Goal: Task Accomplishment & Management: Manage account settings

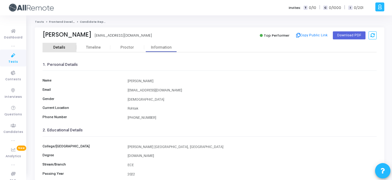
click at [49, 45] on div "Details" at bounding box center [59, 47] width 34 height 5
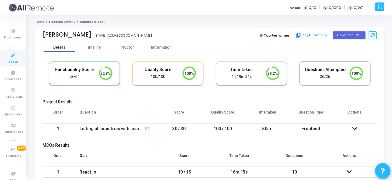
scroll to position [13, 15]
click at [307, 35] on button "Copy Public Link" at bounding box center [311, 35] width 35 height 9
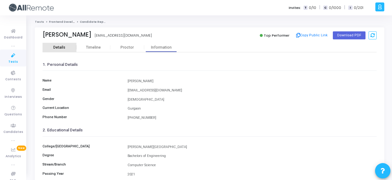
click at [58, 46] on div "Details" at bounding box center [59, 47] width 12 height 5
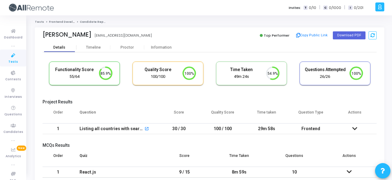
scroll to position [13, 15]
click at [322, 33] on button "Copy Public Link" at bounding box center [311, 35] width 35 height 9
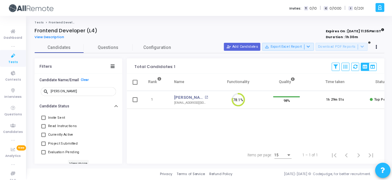
scroll to position [13, 15]
click at [15, 76] on icon at bounding box center [13, 73] width 13 height 8
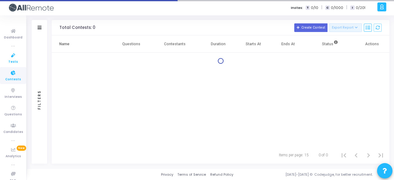
click at [12, 53] on icon at bounding box center [13, 56] width 13 height 8
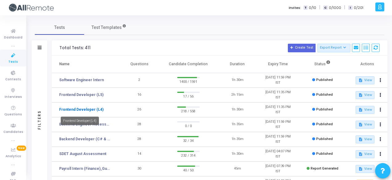
click at [92, 110] on link "Frontend Developer (L4)" at bounding box center [81, 110] width 44 height 6
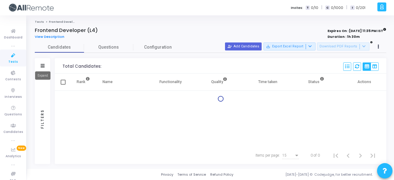
click at [41, 64] on icon at bounding box center [43, 65] width 4 height 3
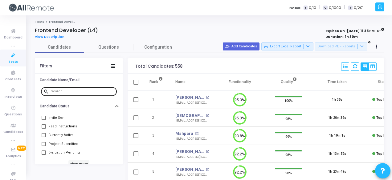
drag, startPoint x: 73, startPoint y: 88, endPoint x: 68, endPoint y: 94, distance: 8.1
click at [68, 94] on div at bounding box center [82, 91] width 63 height 10
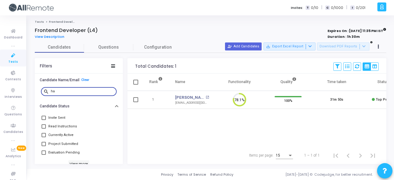
type input "h"
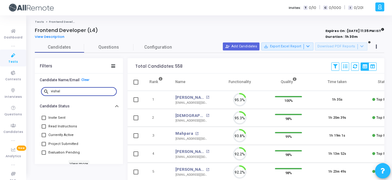
scroll to position [13, 15]
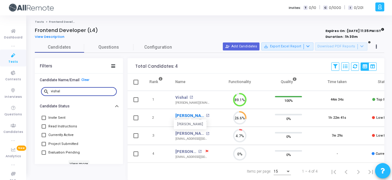
type input "vishal"
click at [190, 114] on link "[PERSON_NAME]" at bounding box center [189, 116] width 29 height 6
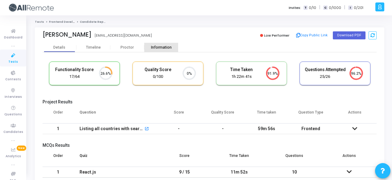
click at [155, 49] on div "Information" at bounding box center [161, 47] width 34 height 5
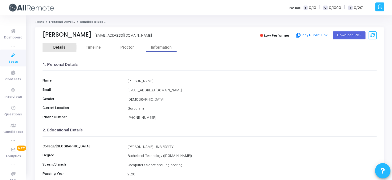
click at [62, 45] on div "Details" at bounding box center [59, 47] width 12 height 5
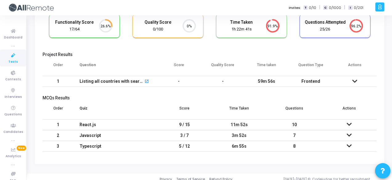
click at [276, 79] on td "59m 56s" at bounding box center [266, 81] width 44 height 11
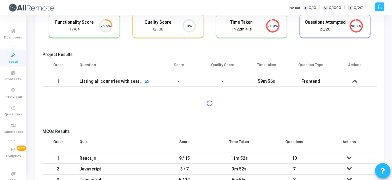
click at [276, 79] on td "59m 56s" at bounding box center [266, 81] width 44 height 11
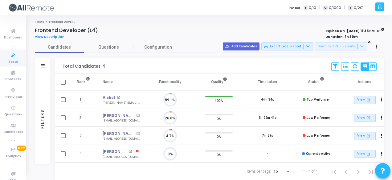
scroll to position [13, 15]
click at [44, 65] on icon at bounding box center [43, 65] width 4 height 3
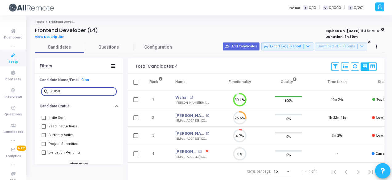
drag, startPoint x: 76, startPoint y: 91, endPoint x: 39, endPoint y: 95, distance: 37.5
click at [39, 95] on div "search vishal" at bounding box center [79, 92] width 88 height 14
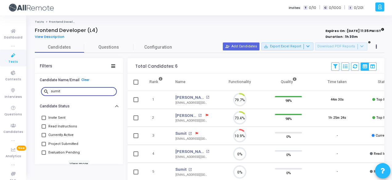
scroll to position [13, 15]
type input "s"
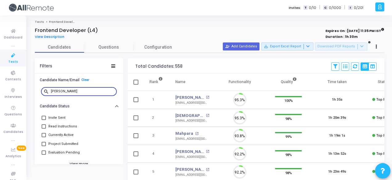
scroll to position [13, 15]
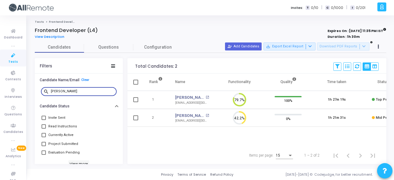
type input "[PERSON_NAME]"
click at [16, 77] on span "Contests" at bounding box center [13, 79] width 16 height 5
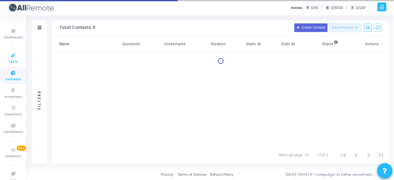
click at [14, 54] on icon at bounding box center [13, 56] width 13 height 8
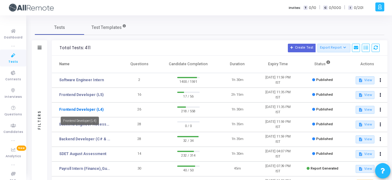
click at [92, 109] on link "Frontend Developer (L4)" at bounding box center [81, 110] width 44 height 6
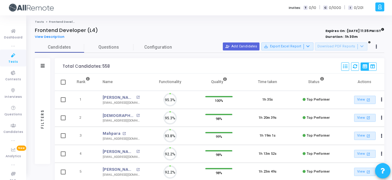
scroll to position [13, 15]
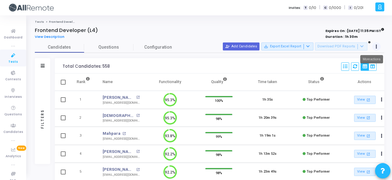
click at [374, 48] on button at bounding box center [376, 46] width 9 height 9
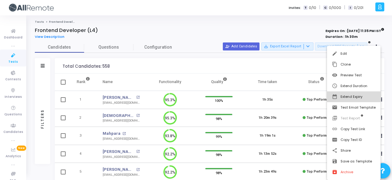
click at [369, 92] on button "date_range Extend Expiry" at bounding box center [354, 96] width 54 height 11
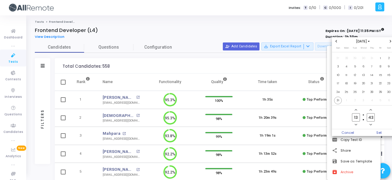
click at [389, 42] on icon "Next month" at bounding box center [390, 41] width 2 height 2
click at [343, 66] on span "8" at bounding box center [346, 67] width 8 height 8
click at [374, 132] on span "Set" at bounding box center [378, 132] width 31 height 7
